Goal: Task Accomplishment & Management: Complete application form

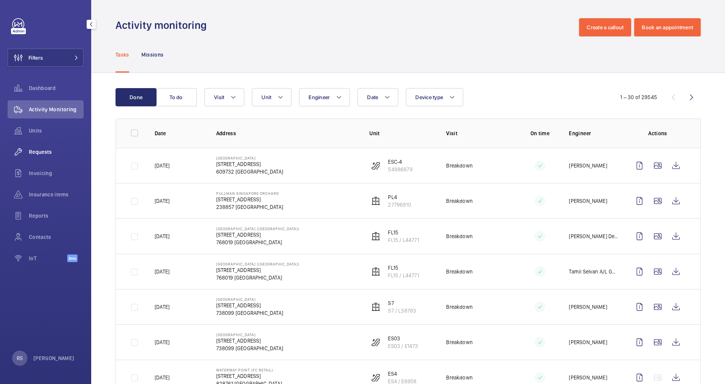
click at [40, 155] on span "Requests" at bounding box center [56, 152] width 55 height 8
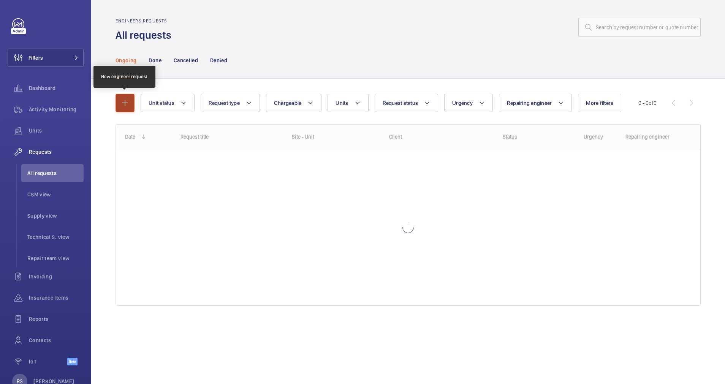
click at [128, 104] on mat-icon "button" at bounding box center [124, 102] width 9 height 9
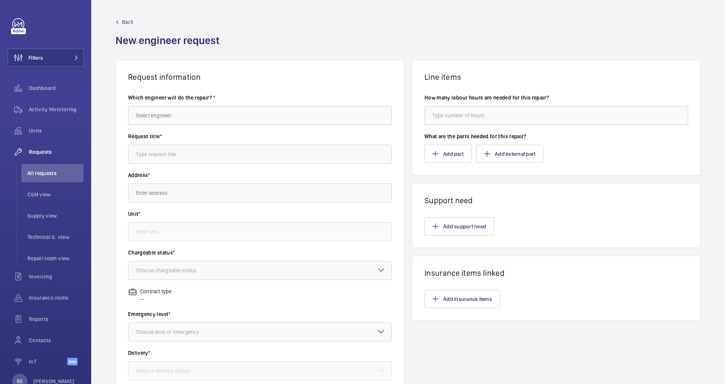
click at [176, 129] on div "Which engineer will do the repair? *" at bounding box center [260, 113] width 264 height 39
click at [190, 111] on input "text" at bounding box center [260, 115] width 264 height 19
click at [174, 134] on mat-option "[PERSON_NAME]" at bounding box center [257, 138] width 259 height 18
type input "[PERSON_NAME]"
click at [174, 159] on input "text" at bounding box center [260, 154] width 264 height 19
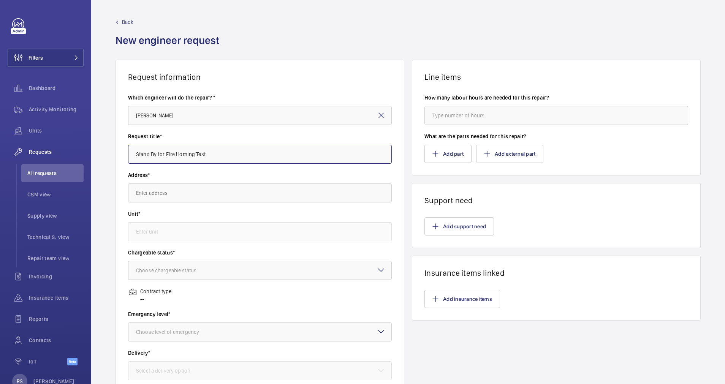
type input "Stand By for Fire Homing Test"
click at [187, 192] on input "text" at bounding box center [260, 193] width 264 height 19
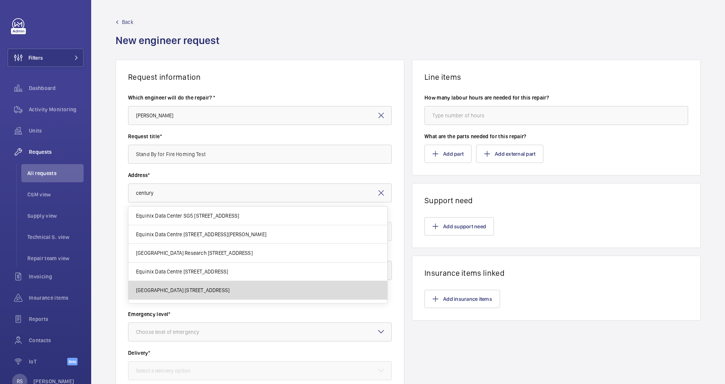
click at [189, 219] on div "Equinix Data Center SG5 [STREET_ADDRESS][GEOGRAPHIC_DATA] [GEOGRAPHIC_DATA][PER…" at bounding box center [257, 300] width 259 height 186
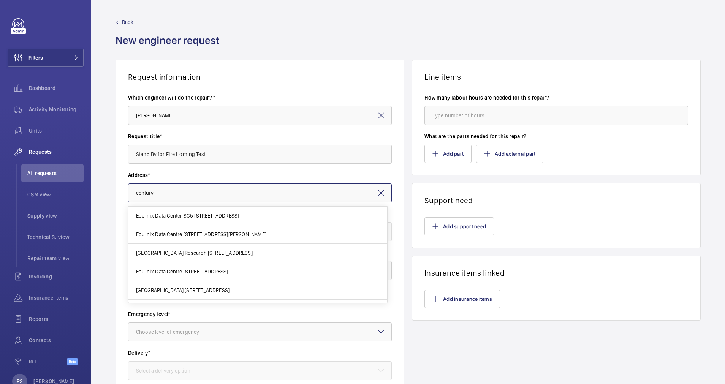
click at [184, 193] on input "century" at bounding box center [260, 193] width 264 height 19
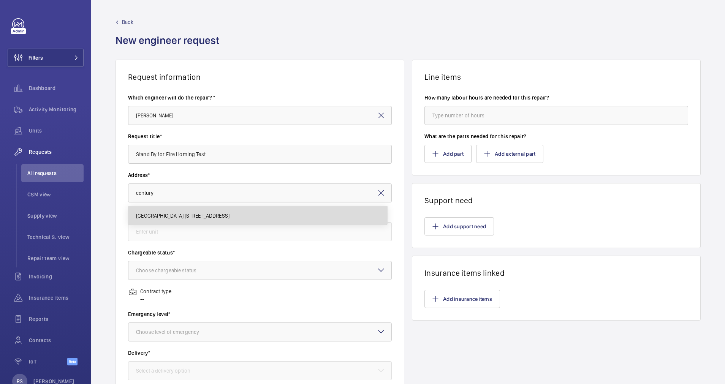
click at [182, 217] on span "[GEOGRAPHIC_DATA] [STREET_ADDRESS]" at bounding box center [182, 216] width 93 height 8
type input "[GEOGRAPHIC_DATA] [STREET_ADDRESS]"
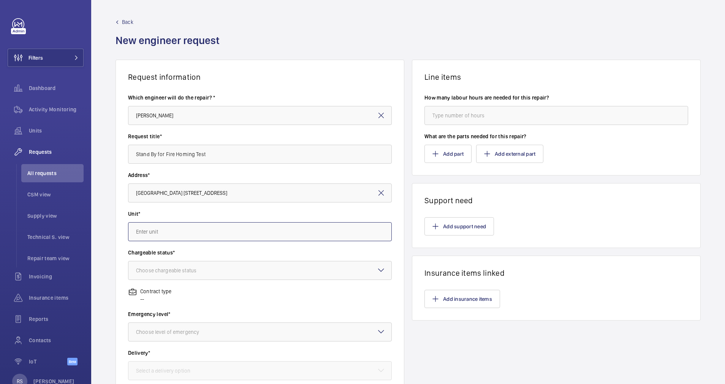
click at [183, 232] on input "text" at bounding box center [260, 231] width 264 height 19
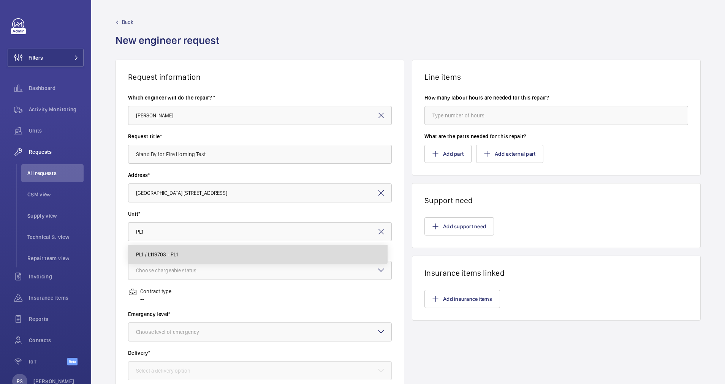
click at [177, 252] on span "PL1 / L119703 - PL1" at bounding box center [157, 255] width 42 height 8
type input "PL1 / L119703 - PL1"
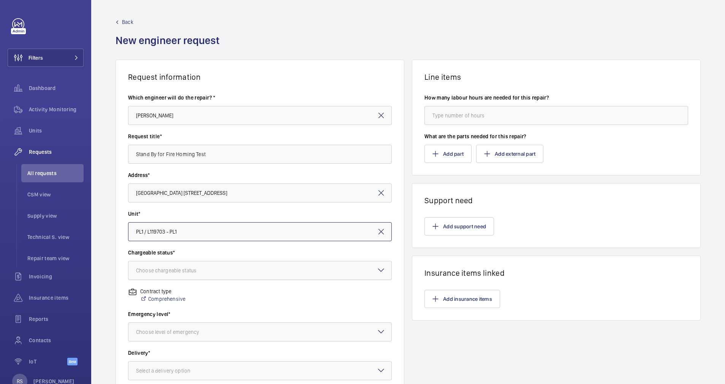
click at [201, 272] on div "Choose chargeable status" at bounding box center [175, 271] width 79 height 8
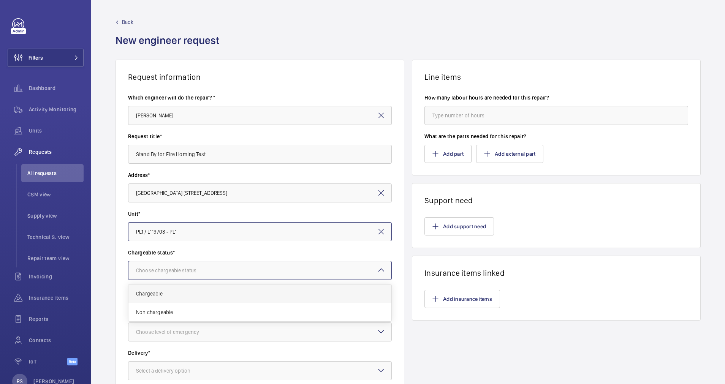
click at [176, 297] on span "Chargeable" at bounding box center [260, 294] width 248 height 8
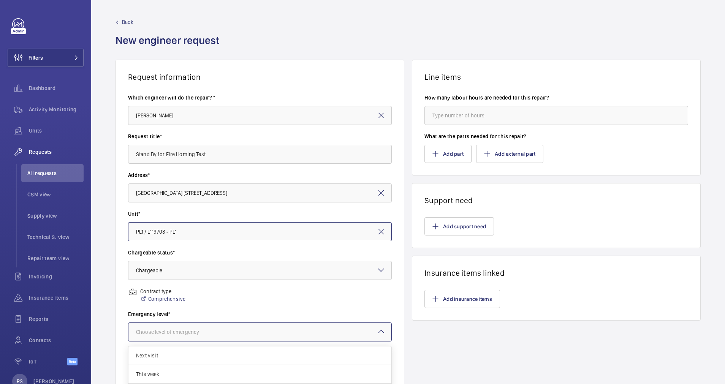
click at [228, 328] on div at bounding box center [259, 332] width 263 height 18
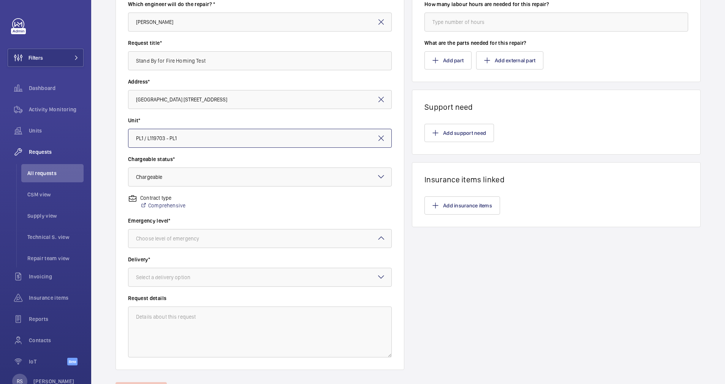
scroll to position [90, 0]
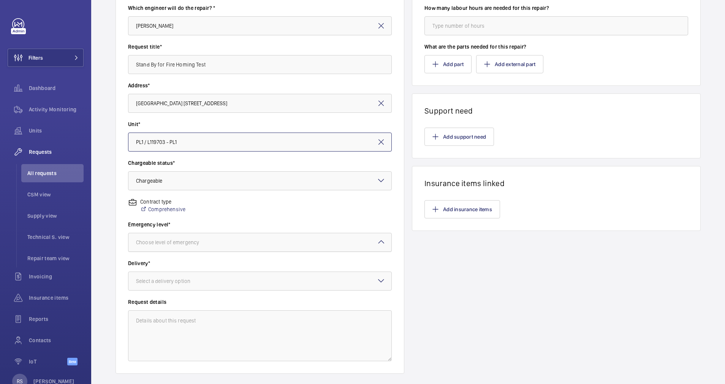
click at [210, 240] on div "Choose level of emergency" at bounding box center [177, 243] width 82 height 8
click at [172, 306] on span "Urgent" at bounding box center [260, 303] width 248 height 8
click at [193, 285] on div "Select a delivery option" at bounding box center [172, 281] width 73 height 8
click at [168, 328] on div "On site" at bounding box center [259, 323] width 263 height 19
click at [482, 27] on input "number" at bounding box center [556, 25] width 264 height 19
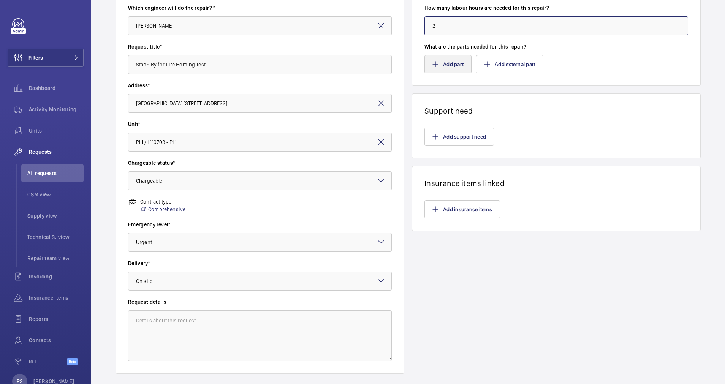
type input "2"
click at [447, 67] on button "Add part" at bounding box center [447, 64] width 47 height 18
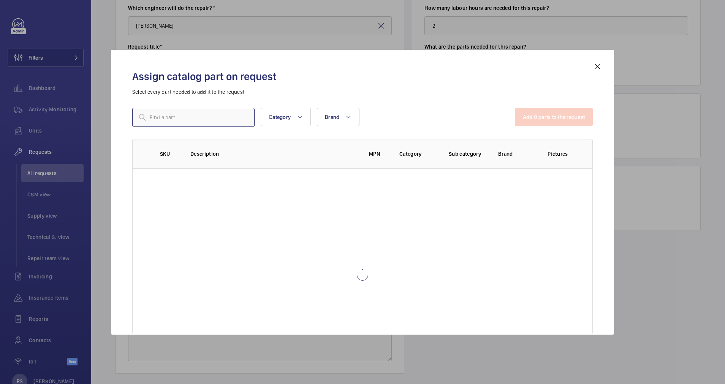
click at [178, 120] on input "text" at bounding box center [193, 117] width 122 height 19
type input "repair"
click at [160, 176] on mat-icon at bounding box center [158, 176] width 6 height 6
click at [160, 176] on mat-icon at bounding box center [157, 176] width 6 height 6
click at [143, 174] on mat-icon at bounding box center [145, 176] width 6 height 6
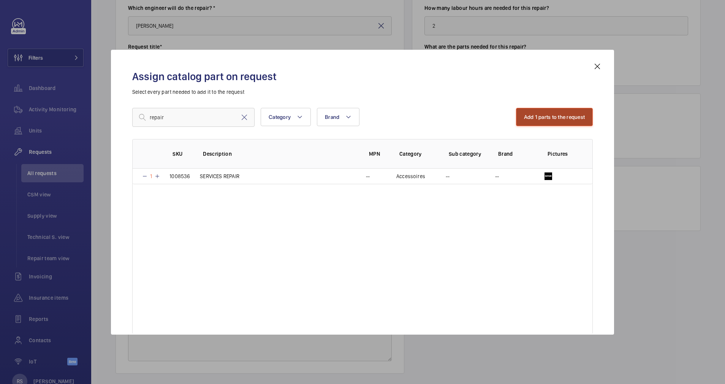
click at [573, 120] on button "Add 1 parts to the request" at bounding box center [554, 117] width 77 height 18
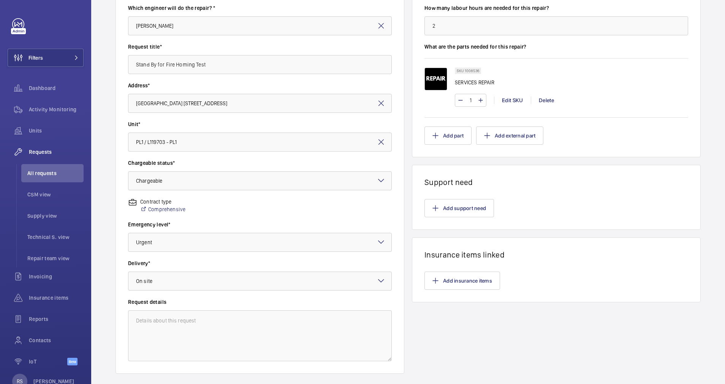
scroll to position [130, 0]
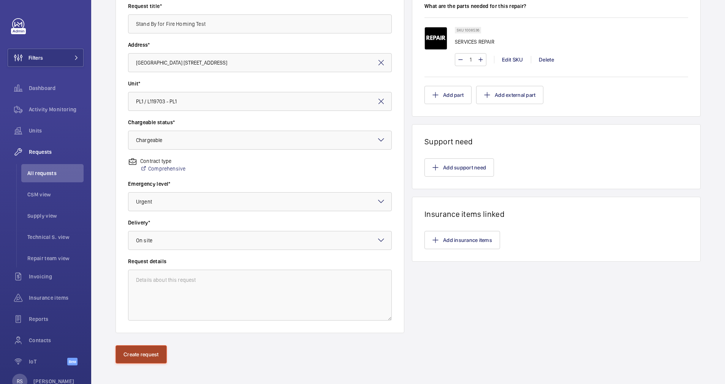
click at [141, 356] on button "Create request" at bounding box center [141, 354] width 51 height 18
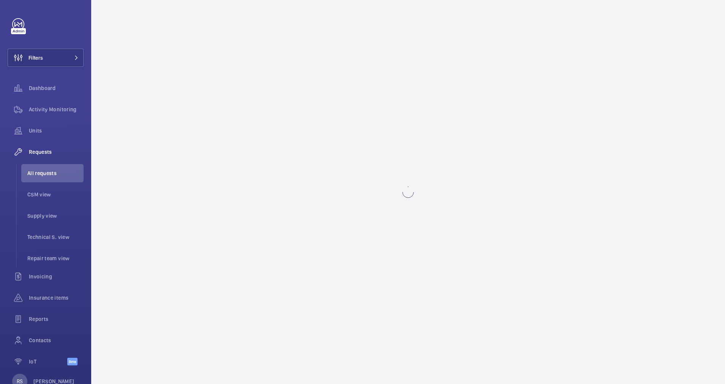
scroll to position [0, 0]
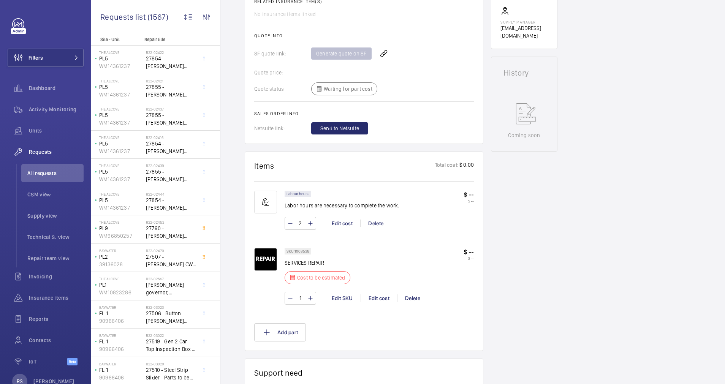
scroll to position [296, 0]
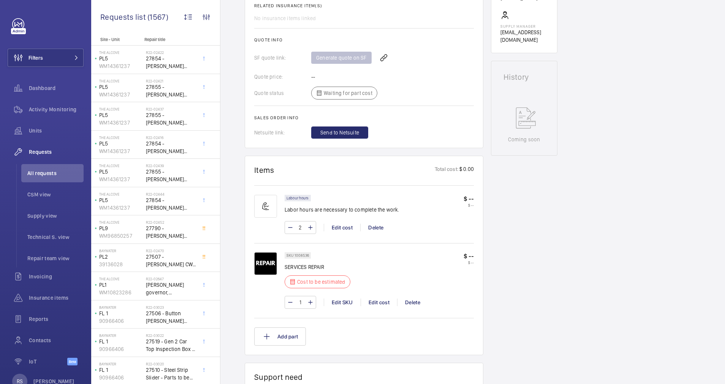
click at [472, 199] on p "$ --" at bounding box center [469, 199] width 10 height 8
click at [340, 232] on div "2 Edit cost Delete" at bounding box center [379, 227] width 189 height 13
click at [341, 229] on div "Edit cost" at bounding box center [342, 228] width 36 height 8
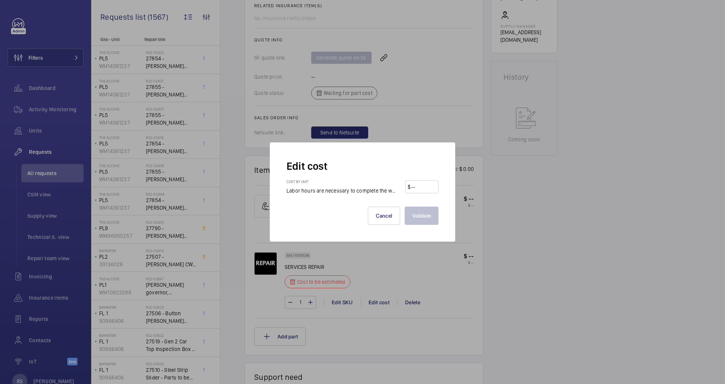
click at [421, 187] on input "number" at bounding box center [422, 187] width 25 height 12
type input "85"
click at [423, 216] on button "Validate" at bounding box center [422, 216] width 34 height 18
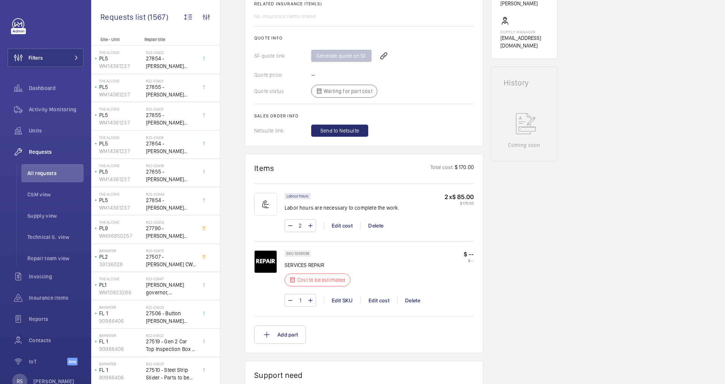
scroll to position [296, 0]
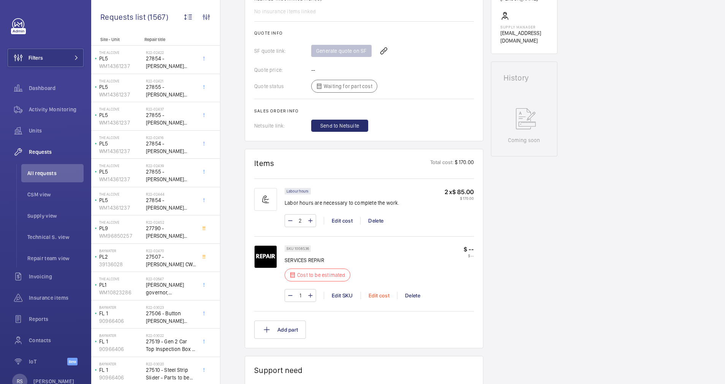
click at [371, 297] on div "Edit cost" at bounding box center [379, 296] width 36 height 8
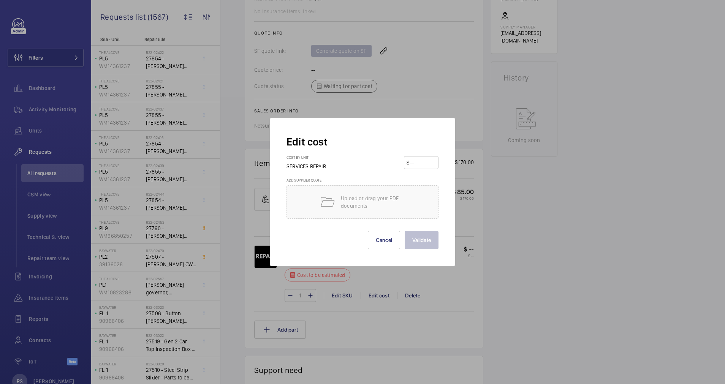
click at [427, 160] on input "number" at bounding box center [422, 163] width 27 height 12
type input "0"
click at [428, 183] on h3 "Add supplier quote" at bounding box center [363, 182] width 152 height 8
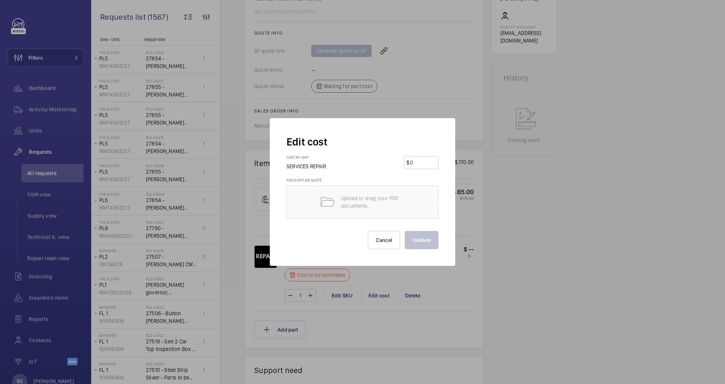
click at [417, 165] on input "0" at bounding box center [422, 163] width 27 height 12
type input "1"
type input "0"
click at [537, 223] on div at bounding box center [362, 192] width 725 height 384
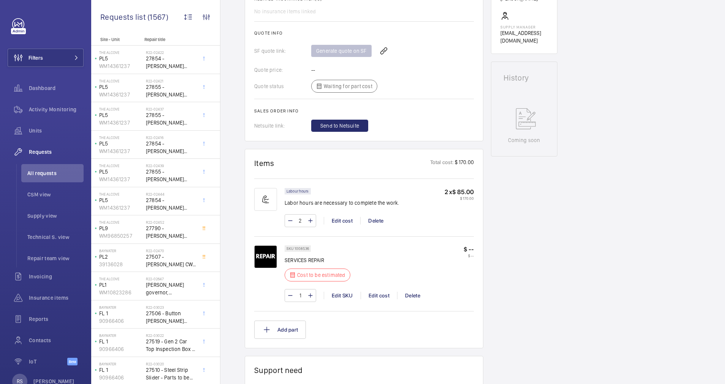
click at [472, 249] on p "$ --" at bounding box center [469, 249] width 10 height 8
click at [378, 293] on div "Edit cost" at bounding box center [379, 296] width 36 height 8
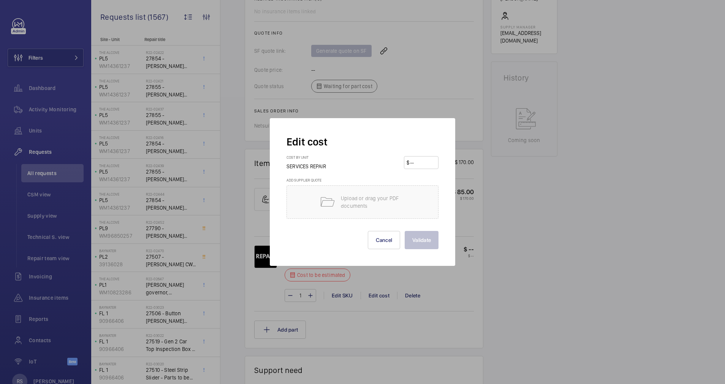
click at [425, 165] on input "number" at bounding box center [422, 163] width 27 height 12
type input "170"
click at [427, 238] on button "Validate" at bounding box center [422, 240] width 34 height 18
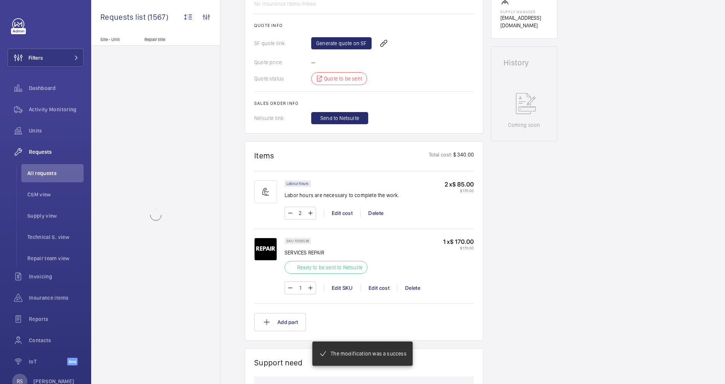
scroll to position [318, 0]
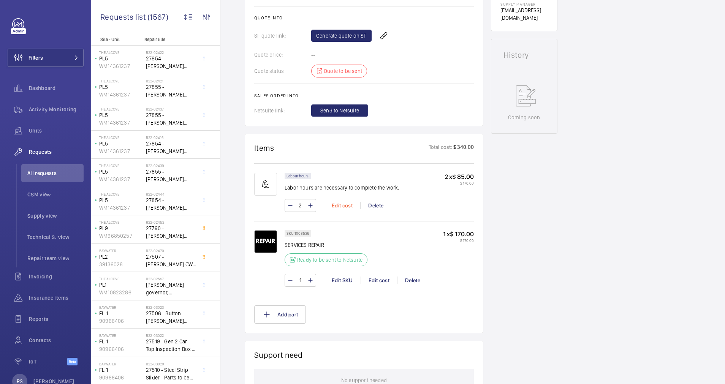
click at [344, 207] on div "Edit cost" at bounding box center [342, 206] width 36 height 8
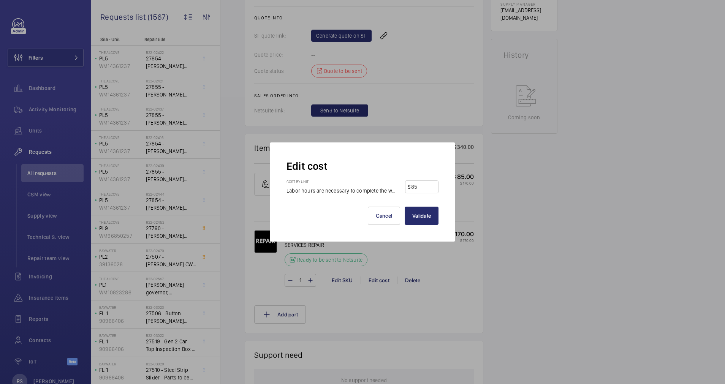
click at [431, 191] on input "85" at bounding box center [422, 187] width 25 height 12
type input "8"
click at [382, 218] on button "Cancel" at bounding box center [384, 216] width 33 height 18
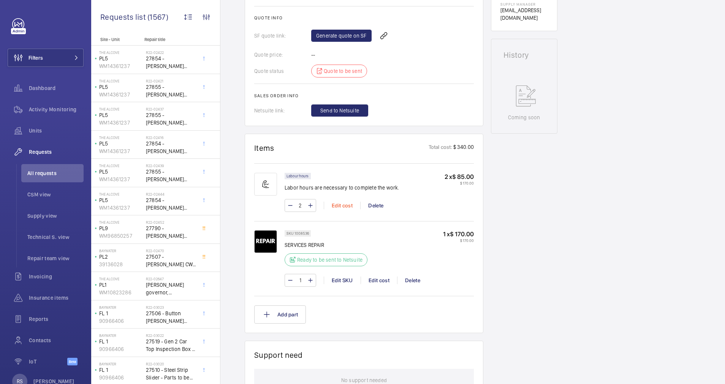
click at [345, 207] on div "Edit cost" at bounding box center [342, 206] width 36 height 8
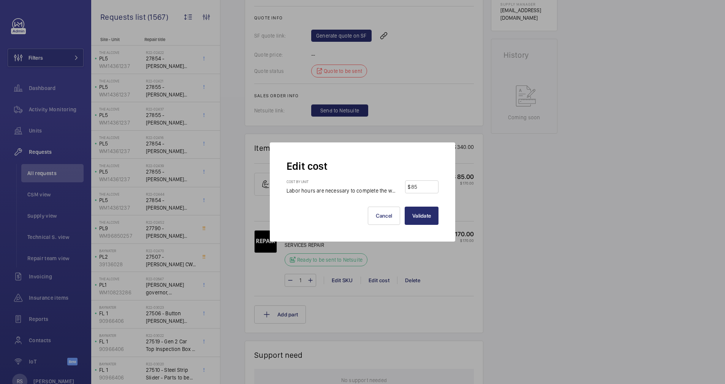
click at [427, 184] on input "85" at bounding box center [422, 187] width 25 height 12
type input "8"
type input "0"
click at [429, 204] on div "Validate Cancel" at bounding box center [363, 210] width 152 height 30
click at [430, 190] on input "0" at bounding box center [422, 187] width 25 height 12
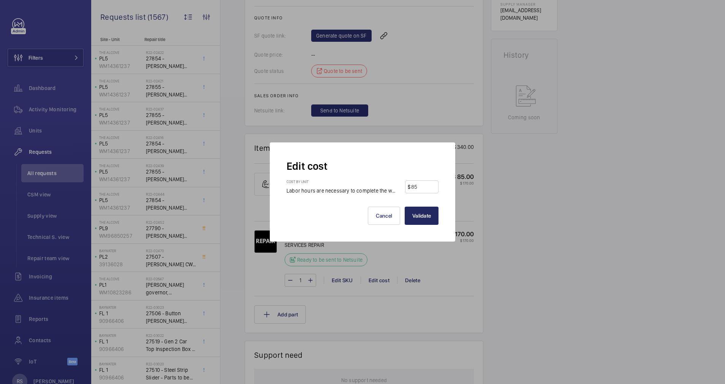
type input "85"
click at [423, 220] on button "Validate" at bounding box center [422, 216] width 34 height 18
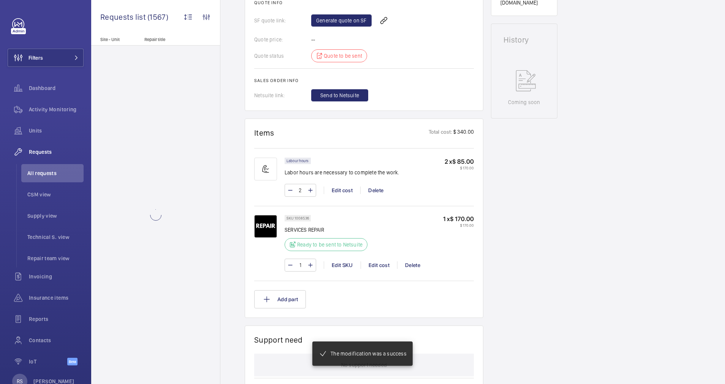
scroll to position [341, 0]
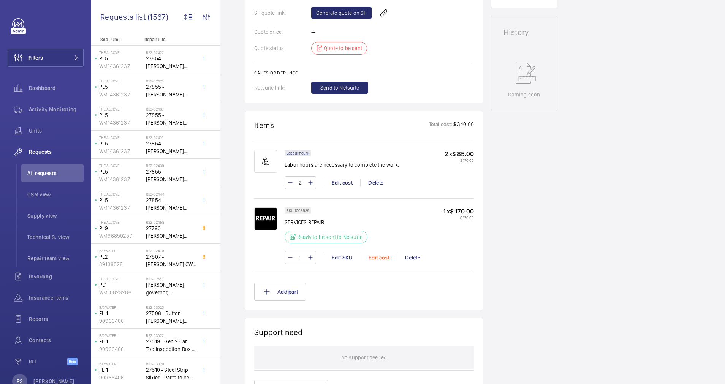
click at [379, 258] on div "Edit cost" at bounding box center [379, 258] width 36 height 8
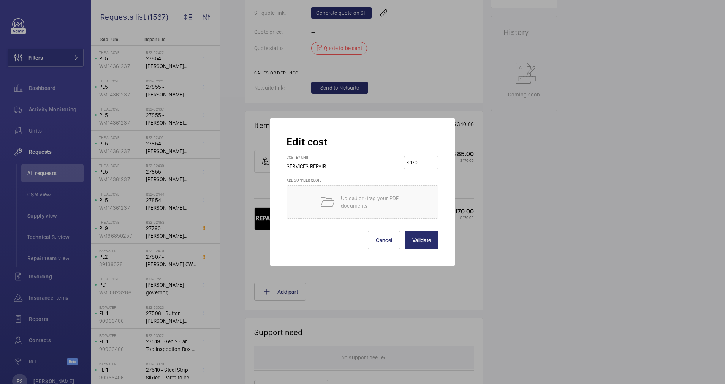
click at [418, 161] on input "170" at bounding box center [422, 163] width 27 height 12
type input "1"
click at [385, 237] on button "Cancel" at bounding box center [384, 240] width 33 height 18
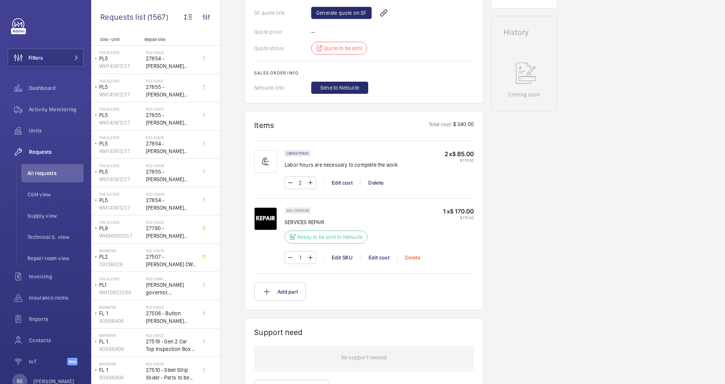
click at [411, 255] on div "Delete" at bounding box center [412, 258] width 31 height 8
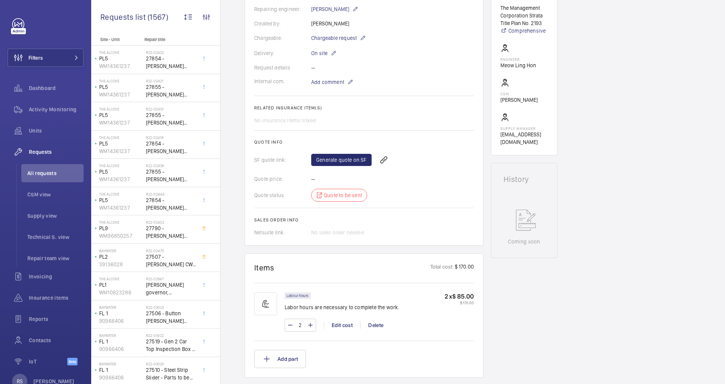
scroll to position [247, 0]
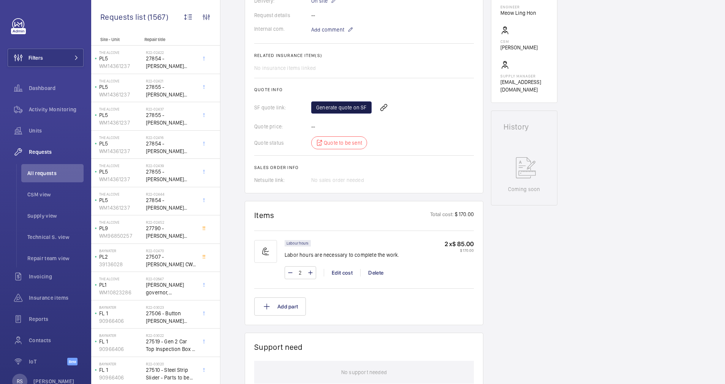
click at [342, 109] on link "Generate quote on SF" at bounding box center [341, 107] width 60 height 12
